Goal: Transaction & Acquisition: Purchase product/service

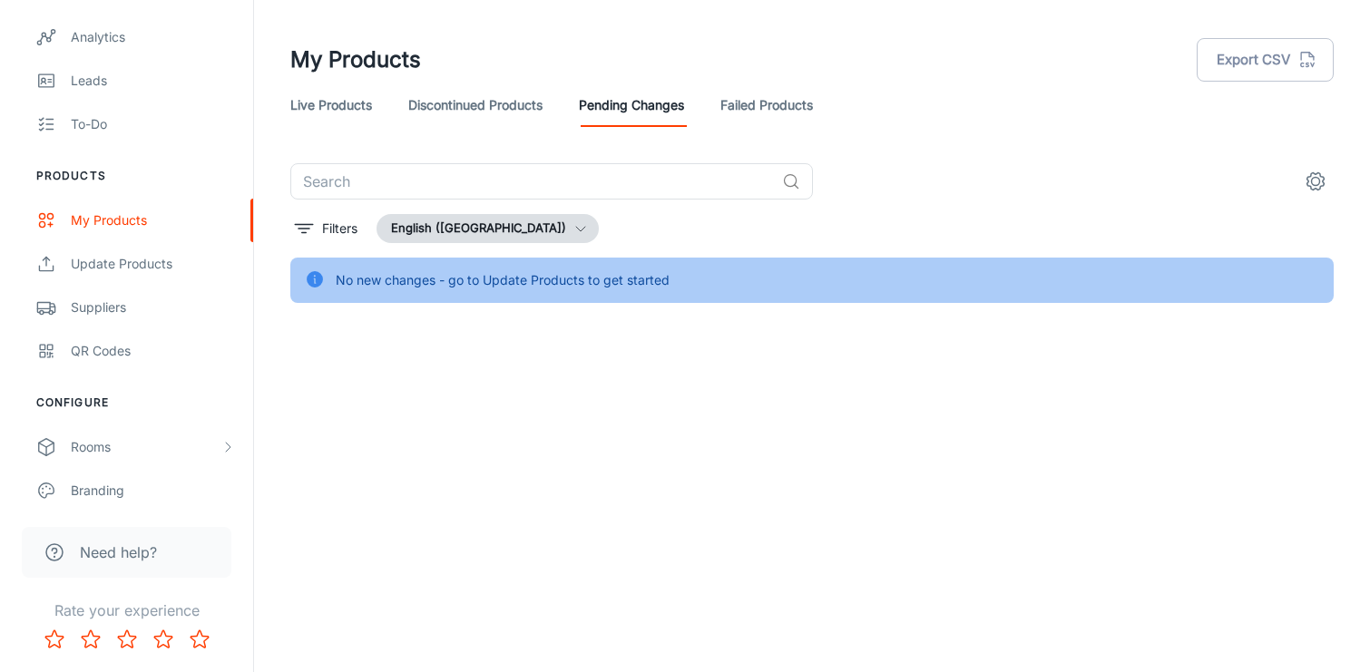
scroll to position [400, 0]
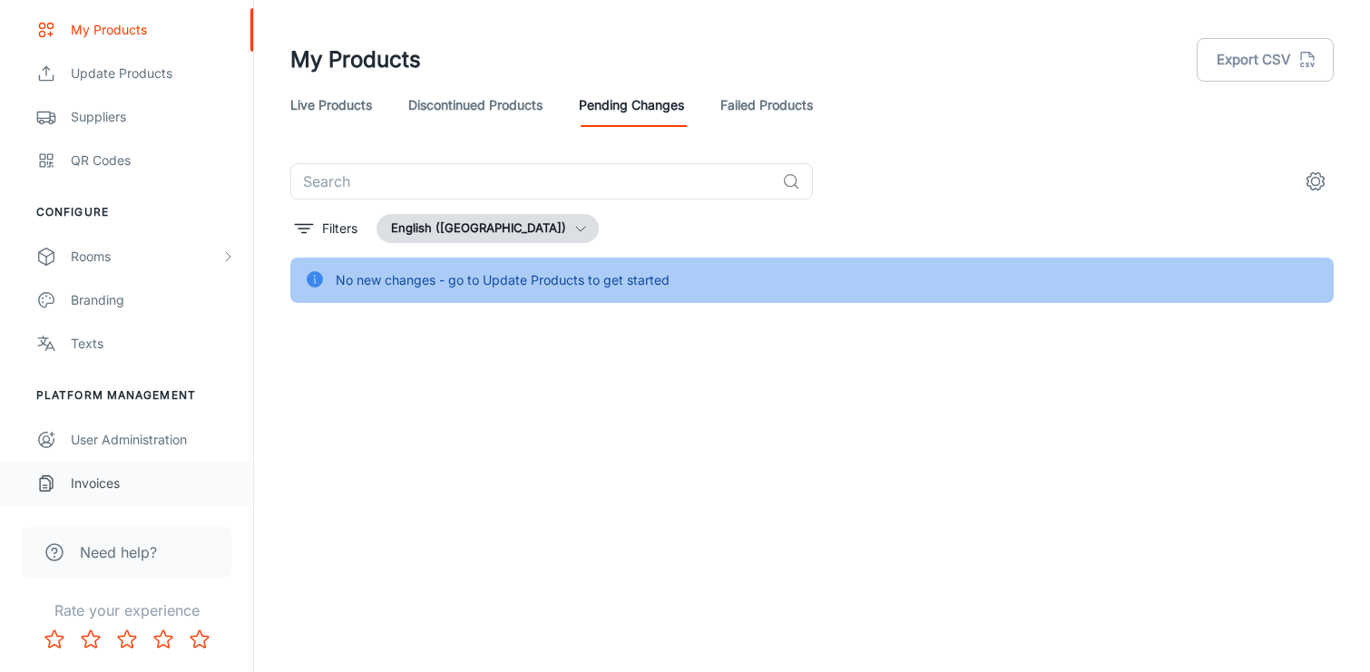
click at [127, 481] on div "Invoices" at bounding box center [153, 484] width 164 height 20
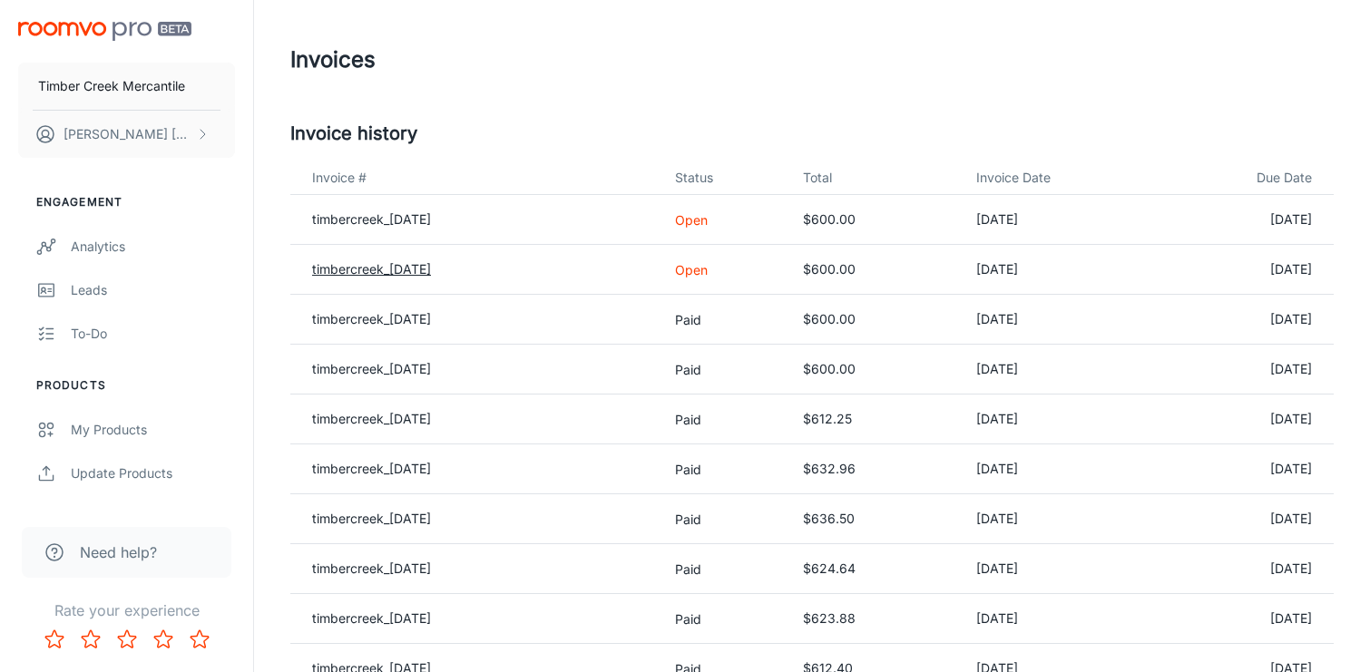
click at [421, 266] on link "timbercreek_[DATE]" at bounding box center [371, 268] width 119 height 15
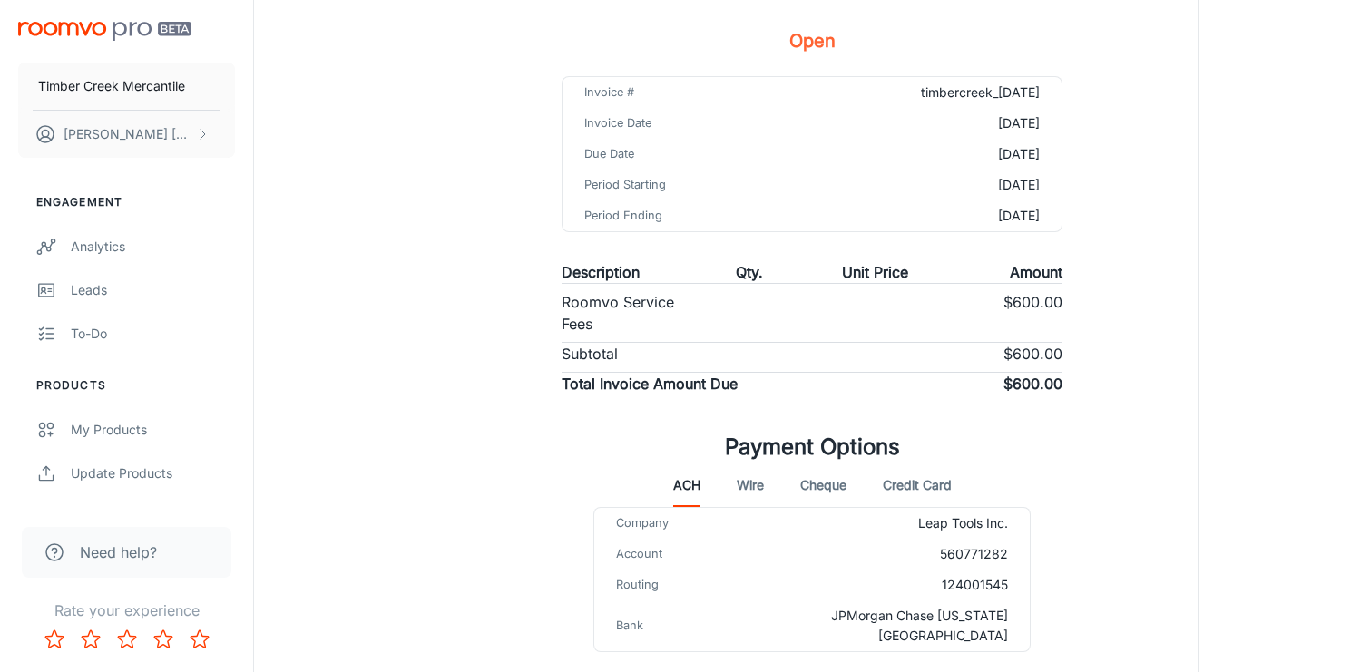
scroll to position [301, 0]
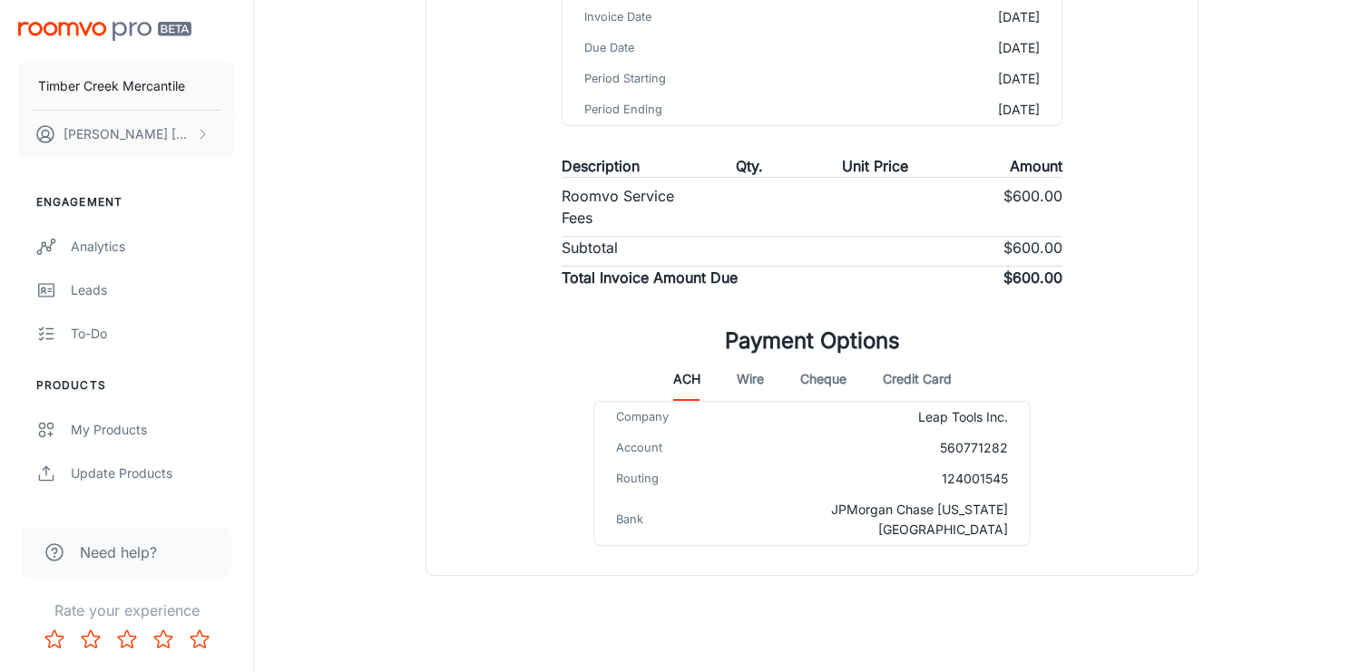
click at [918, 383] on button "Credit Card" at bounding box center [917, 379] width 69 height 44
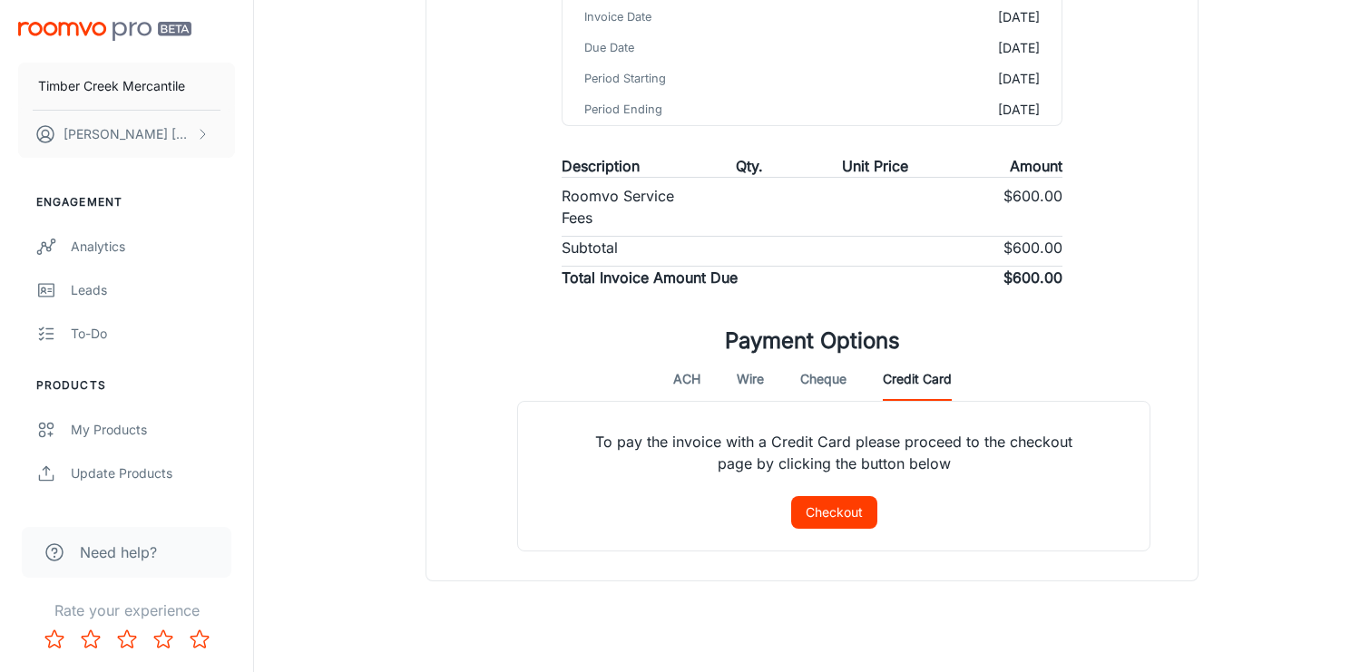
click at [845, 506] on button "Checkout" at bounding box center [834, 512] width 86 height 33
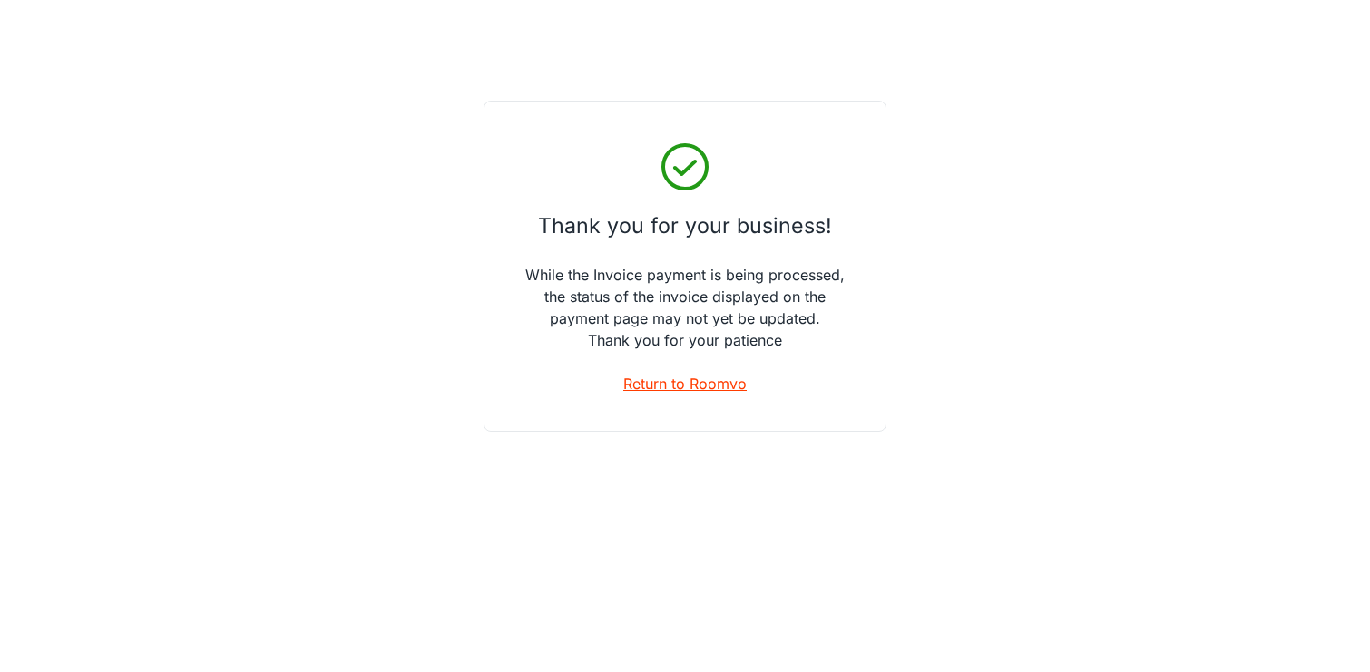
click at [679, 389] on link "Return to Roomvo" at bounding box center [684, 384] width 123 height 22
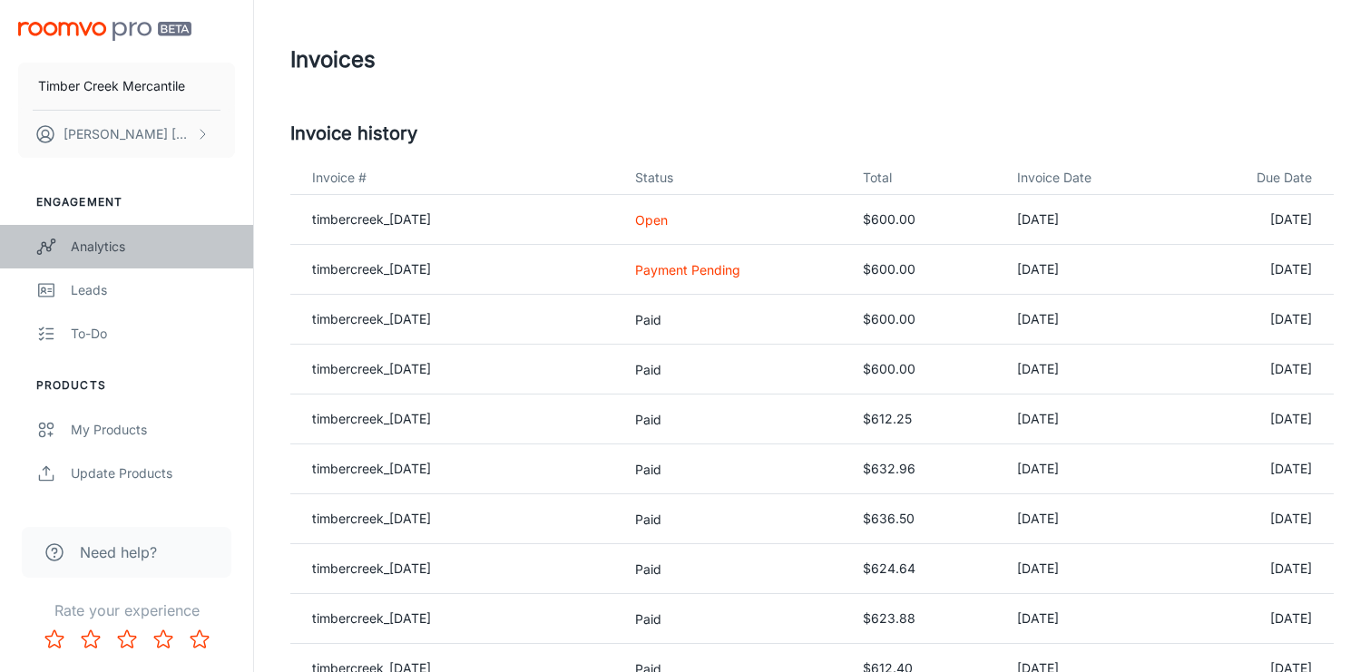
click at [80, 251] on div "Analytics" at bounding box center [153, 247] width 164 height 20
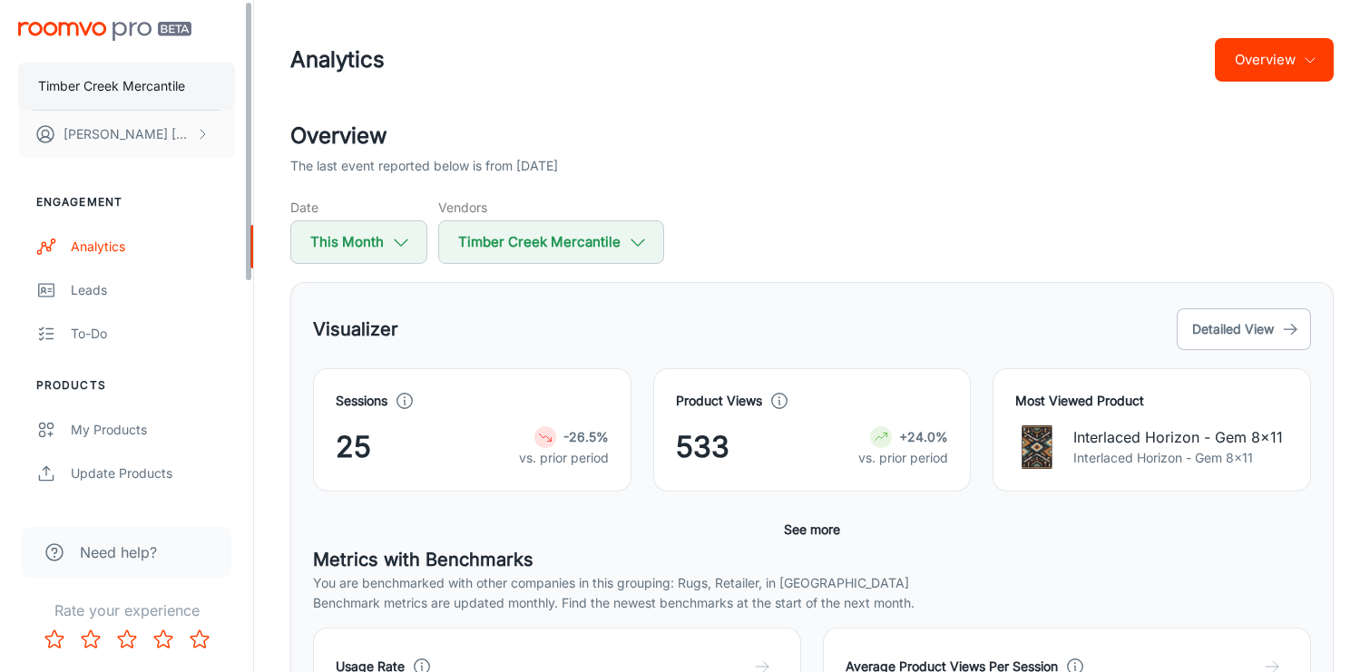
scroll to position [2, 0]
